Goal: Information Seeking & Learning: Find specific fact

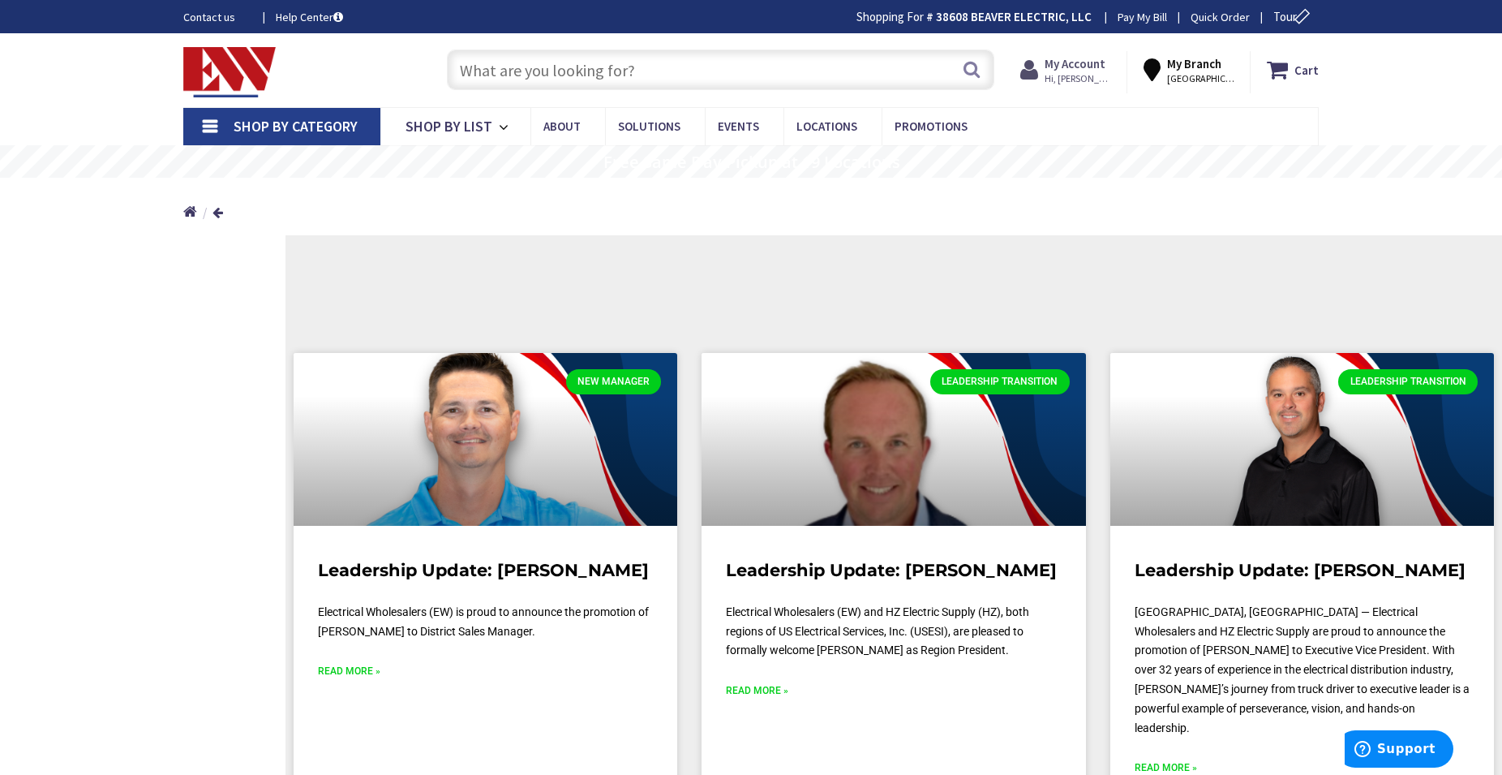
click at [1106, 65] on strong "My Account" at bounding box center [1075, 63] width 61 height 15
click at [633, 62] on input "text" at bounding box center [721, 69] width 548 height 41
click at [631, 78] on input "text" at bounding box center [721, 69] width 548 height 41
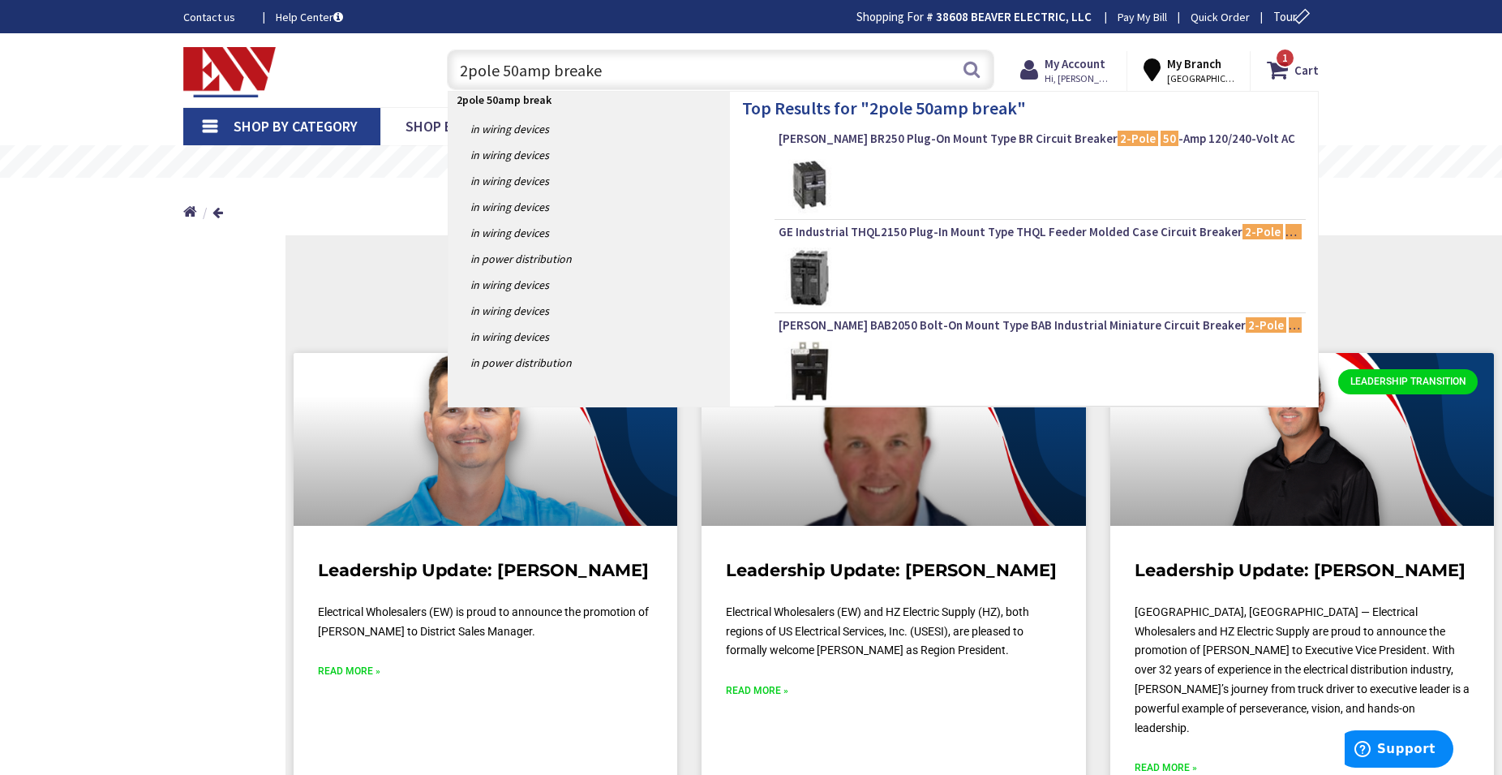
type input "2pole 50amp breaker"
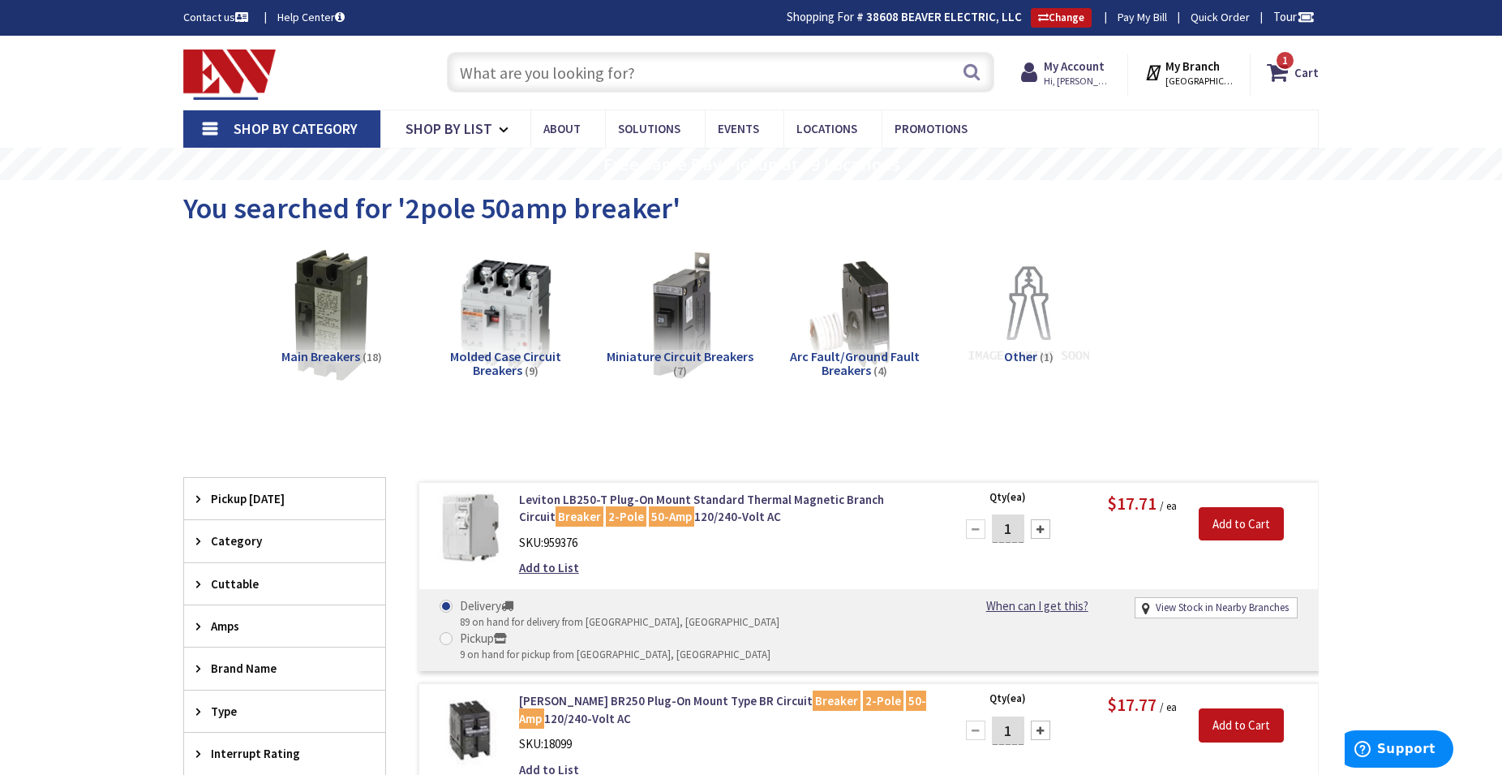
click at [629, 67] on input "text" at bounding box center [721, 72] width 548 height 41
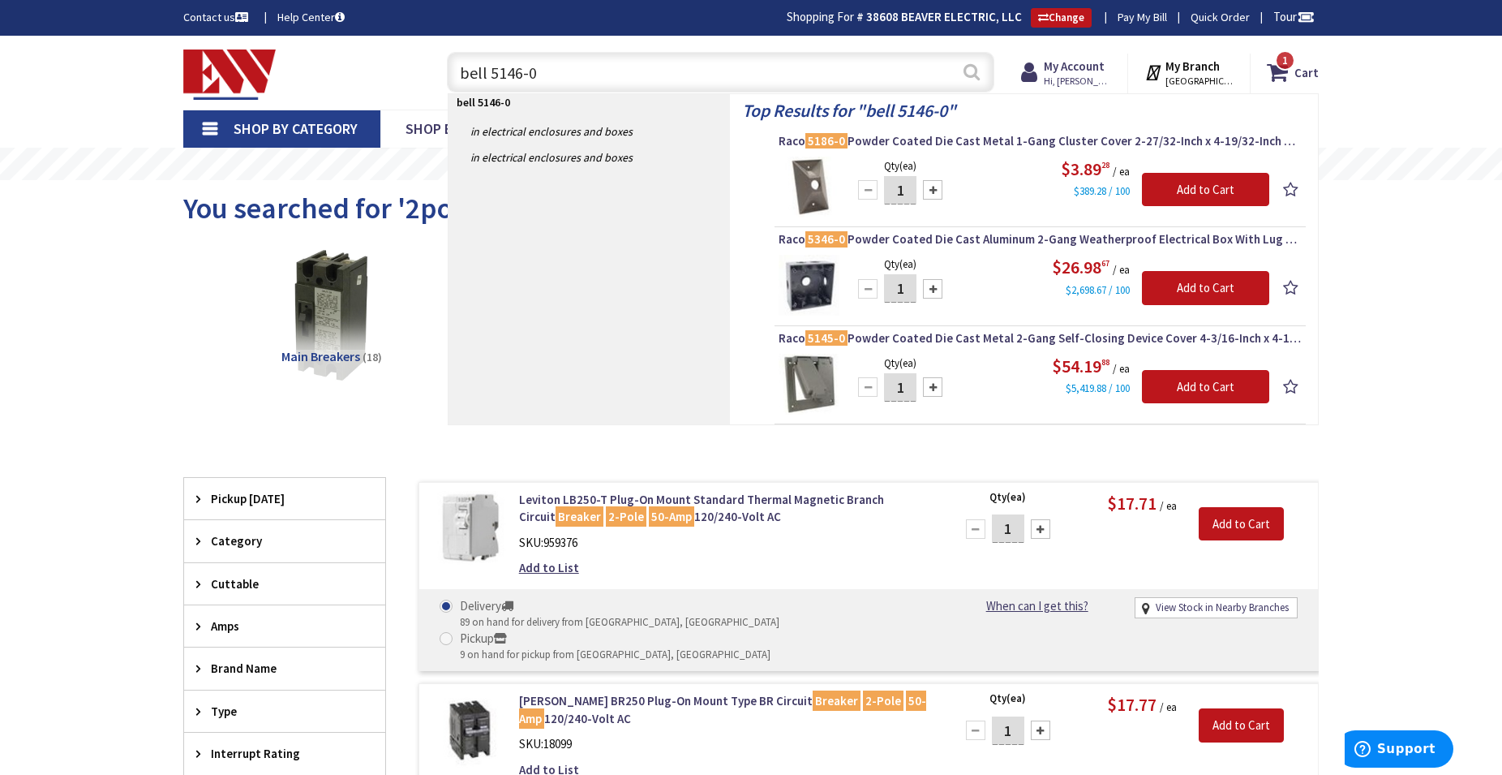
type input "bell 5146-0"
click at [967, 79] on button "Search" at bounding box center [971, 72] width 21 height 37
